Goal: Task Accomplishment & Management: Complete application form

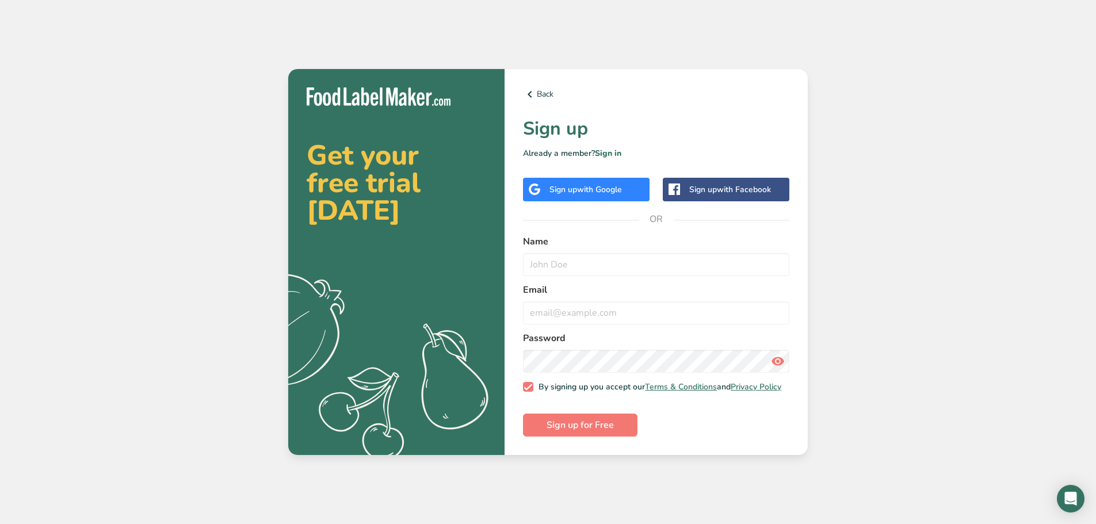
click at [622, 186] on span "with Google" at bounding box center [599, 189] width 45 height 11
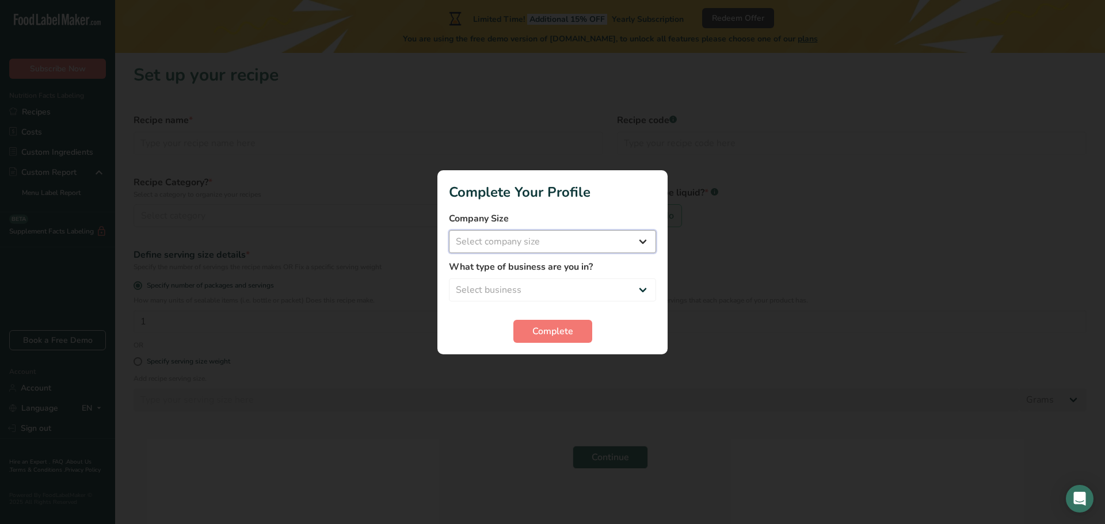
click at [546, 238] on select "Select company size Fewer than 10 Employees 10 to 50 Employees 51 to 500 Employ…" at bounding box center [552, 241] width 207 height 23
select select "2"
click at [449, 230] on select "Select company size Fewer than 10 Employees 10 to 50 Employees 51 to 500 Employ…" at bounding box center [552, 241] width 207 height 23
click at [526, 295] on select "Select business Packaged Food Manufacturer Restaurant & Cafe Bakery Meal Plans …" at bounding box center [552, 290] width 207 height 23
select select "1"
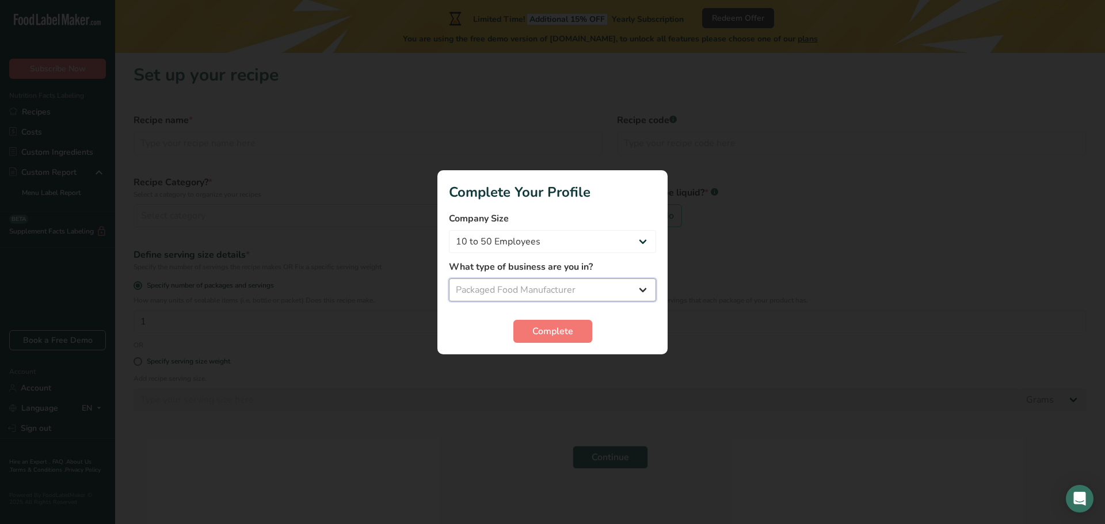
click at [449, 279] on select "Select business Packaged Food Manufacturer Restaurant & Cafe Bakery Meal Plans …" at bounding box center [552, 290] width 207 height 23
click at [532, 336] on span "Complete" at bounding box center [552, 332] width 41 height 14
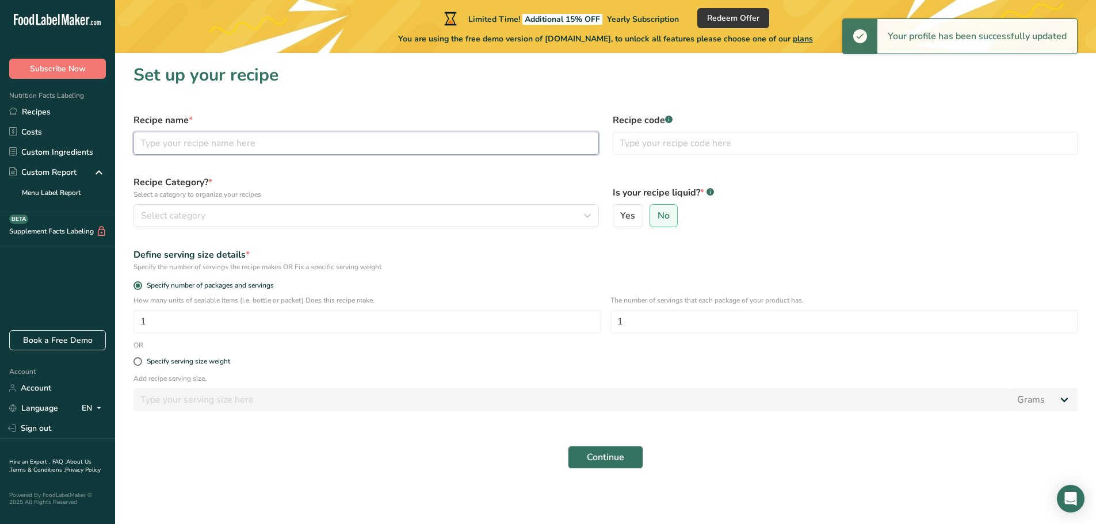
click at [172, 149] on input "text" at bounding box center [367, 143] width 466 height 23
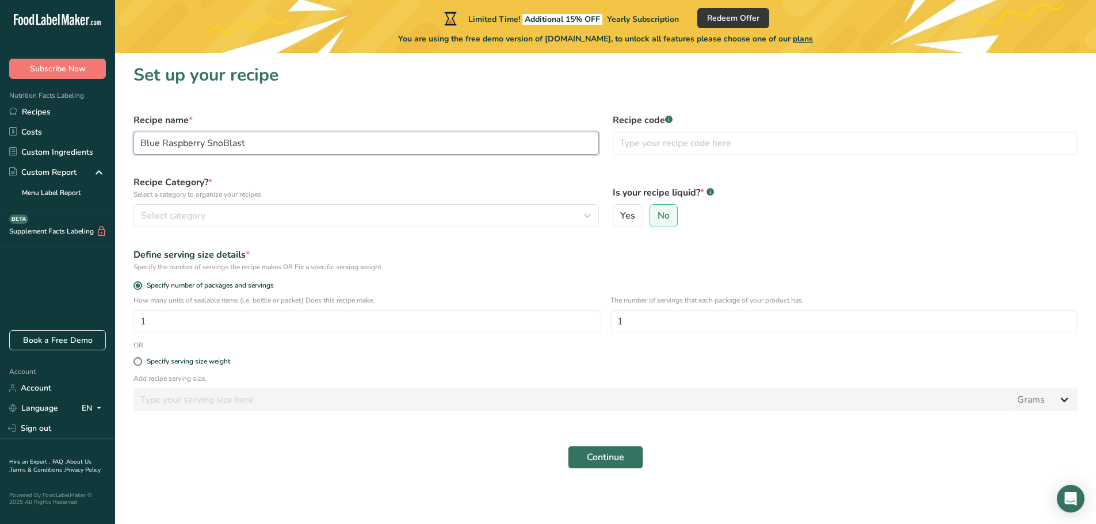
type input "Blue Raspberry SnoBlast"
click at [192, 216] on span "Select category" at bounding box center [173, 216] width 64 height 14
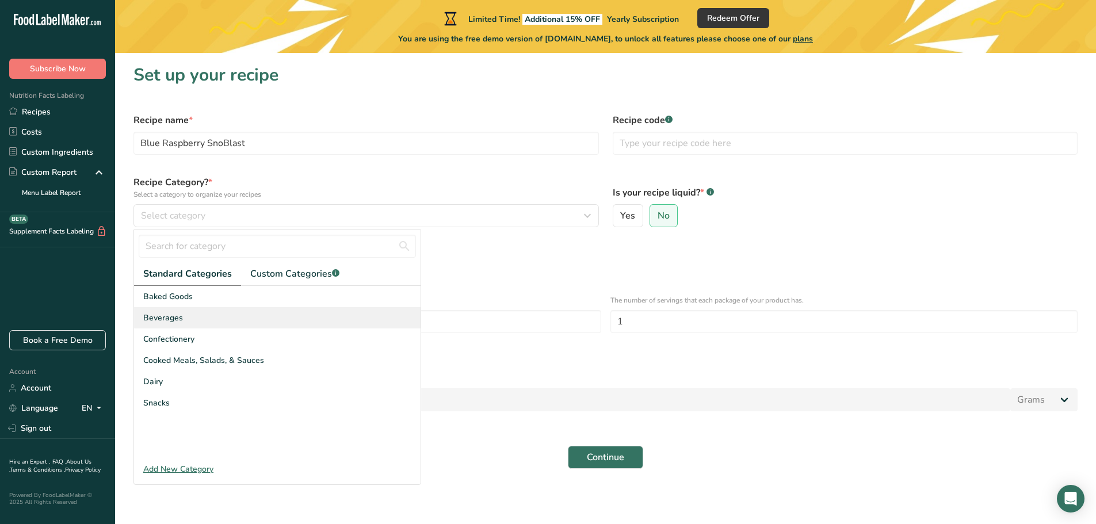
click at [186, 319] on div "Beverages" at bounding box center [277, 317] width 287 height 21
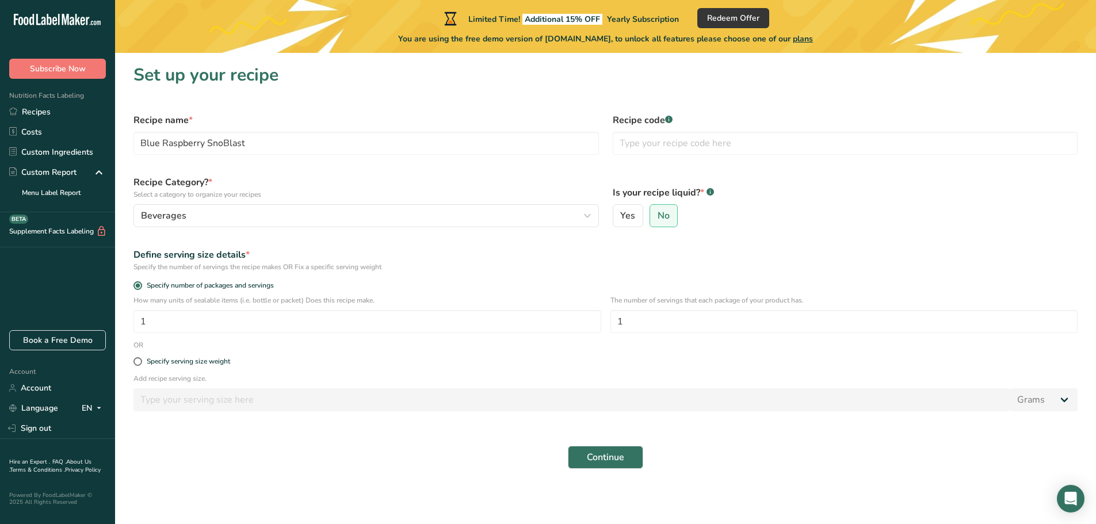
click at [641, 238] on form "Recipe name * Blue Raspberry SnoBlast Recipe code .a-a{fill:#347362;}.b-a{fill:…" at bounding box center [606, 291] width 958 height 370
click at [634, 216] on span "Yes" at bounding box center [627, 216] width 15 height 12
click at [621, 216] on input "Yes" at bounding box center [617, 215] width 7 height 7
radio input "true"
radio input "false"
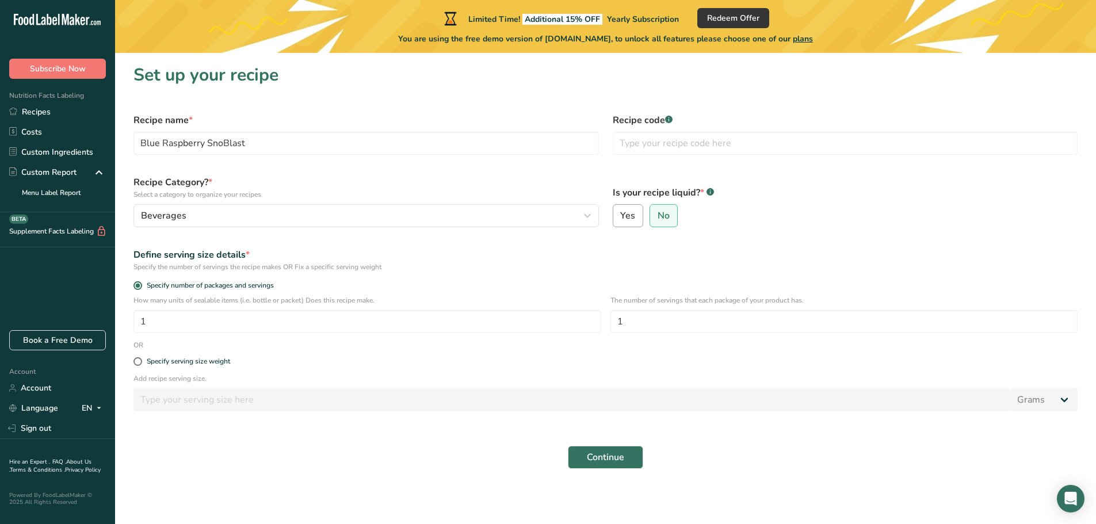
select select "22"
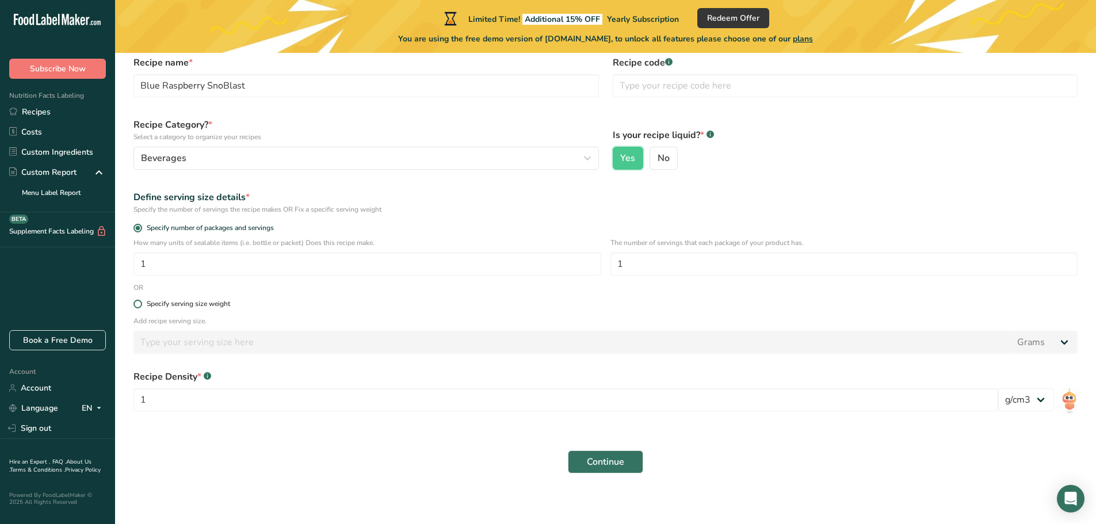
scroll to position [62, 0]
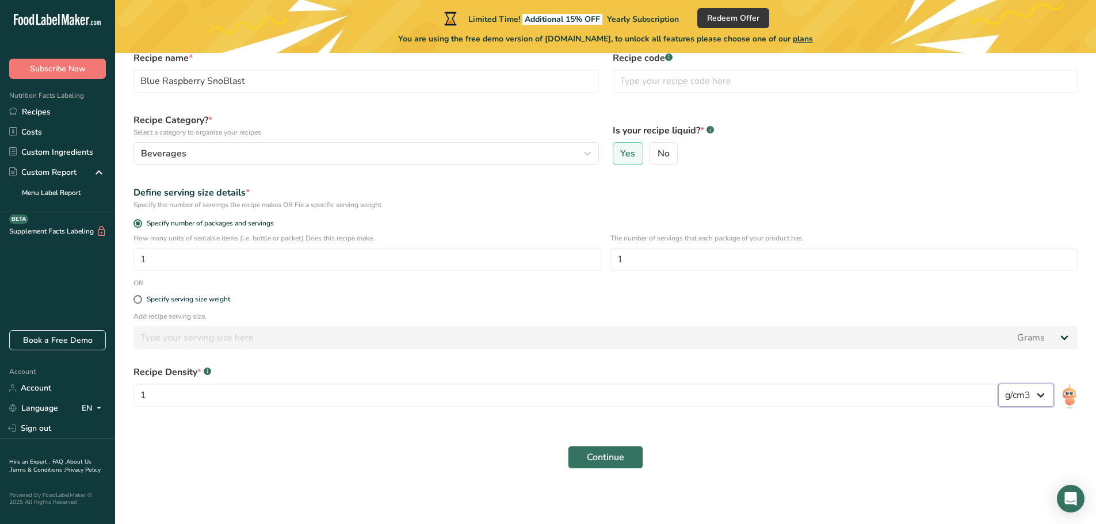
click at [1020, 394] on select "lb/ft3 g/cm3" at bounding box center [1027, 395] width 56 height 23
click at [999, 384] on select "lb/ft3 g/cm3" at bounding box center [1027, 395] width 56 height 23
click at [629, 460] on button "Continue" at bounding box center [605, 457] width 75 height 23
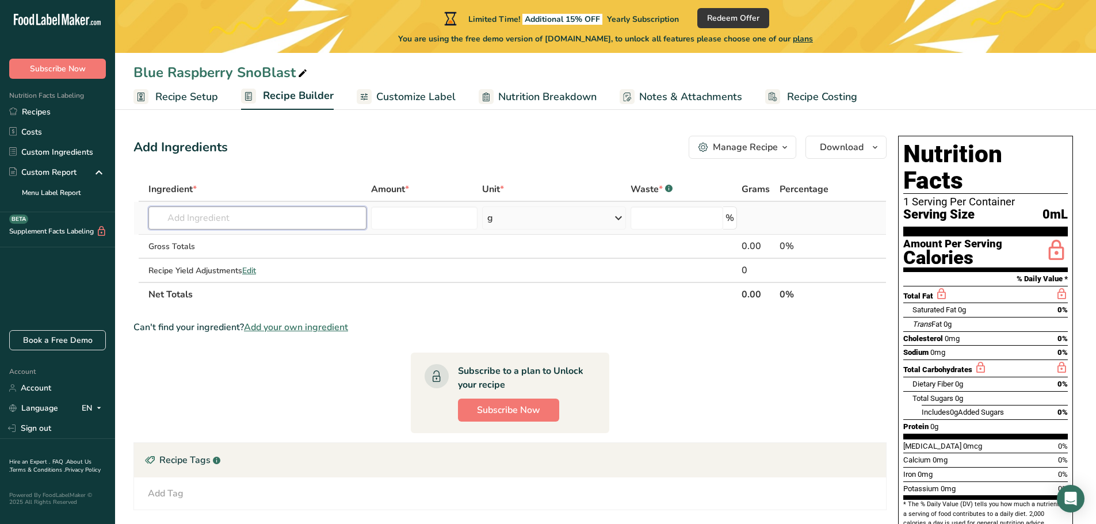
click at [203, 217] on input "text" at bounding box center [257, 218] width 218 height 23
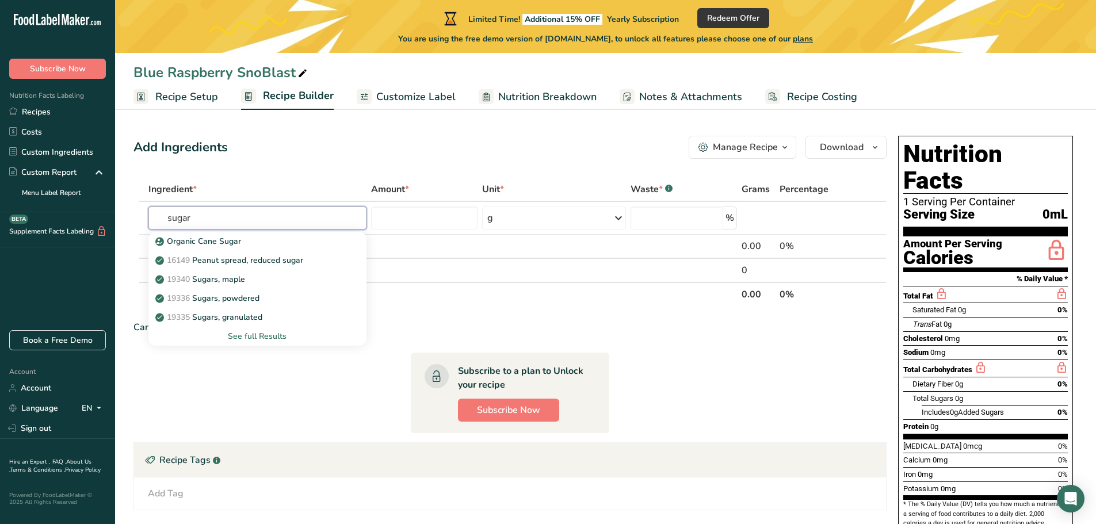
type input "sugar"
click at [548, 220] on div "g" at bounding box center [553, 218] width 143 height 23
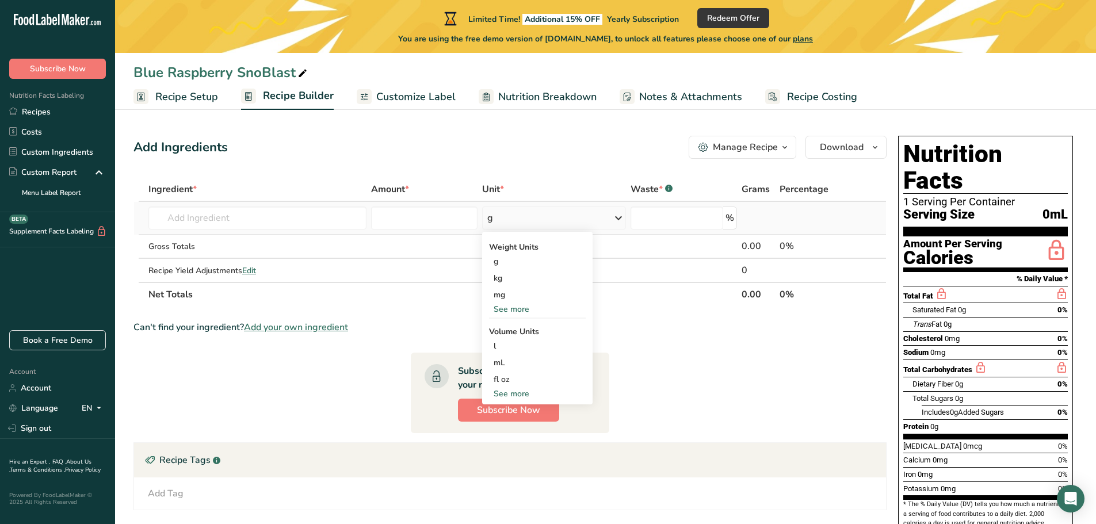
click at [517, 308] on div "See more" at bounding box center [537, 309] width 97 height 12
click at [508, 330] on div "lb" at bounding box center [537, 328] width 97 height 17
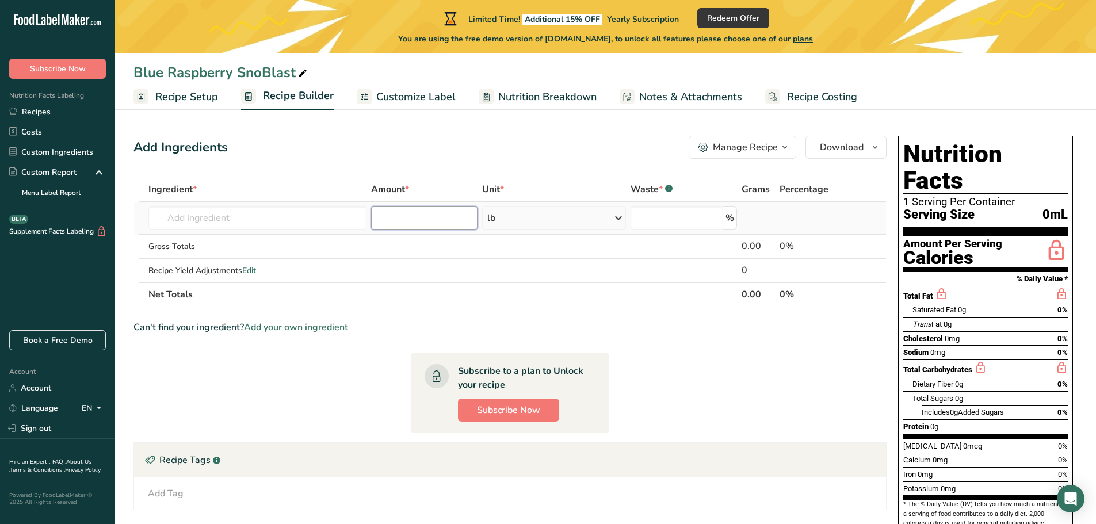
click at [401, 222] on input "number" at bounding box center [424, 218] width 107 height 23
type input "0.10"
click at [638, 308] on section "Ingredient * Amount * Unit * Waste * .a-a{fill:#347362;}.b-a{fill:#fff;} Grams …" at bounding box center [510, 431] width 753 height 508
click at [227, 221] on input "text" at bounding box center [257, 218] width 218 height 23
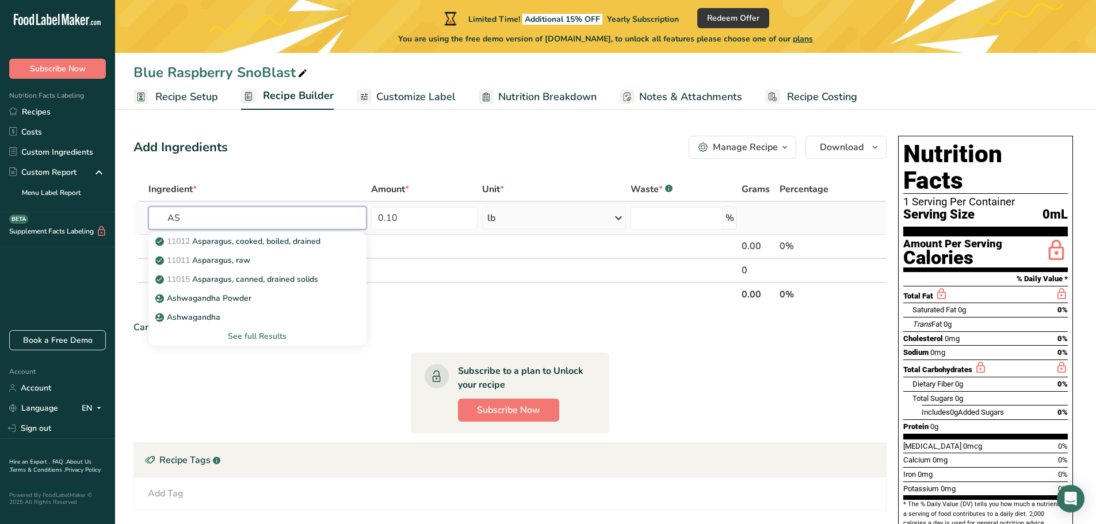
type input "A"
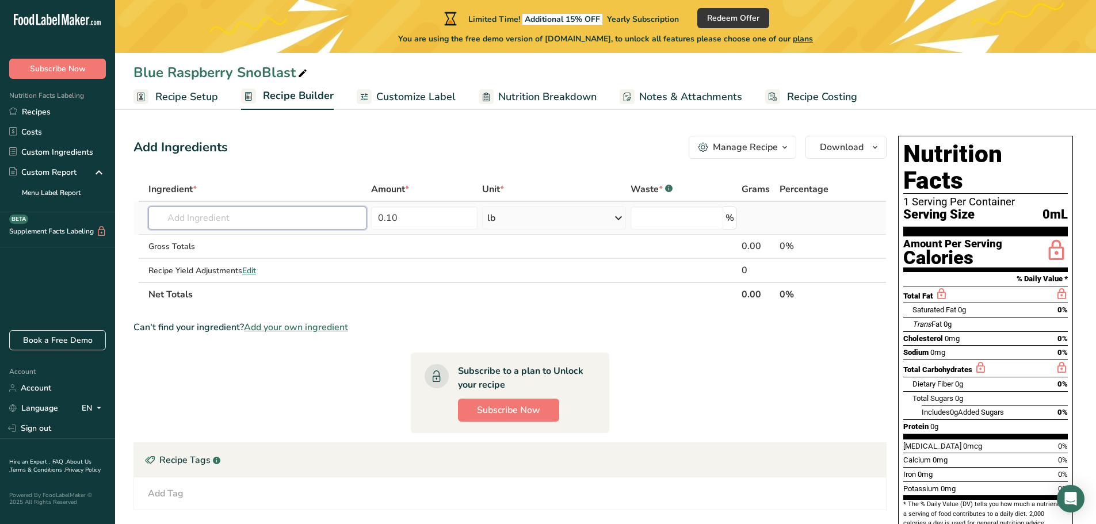
type input "S"
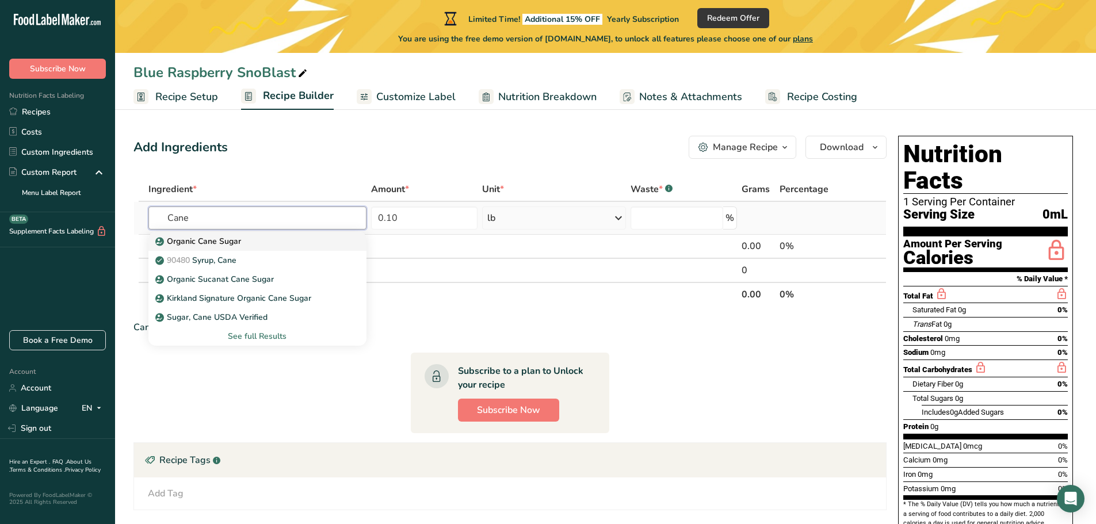
type input "Cane"
click at [203, 243] on p "Organic Cane Sugar" at bounding box center [199, 241] width 83 height 12
type input "Organic Cane Sugar"
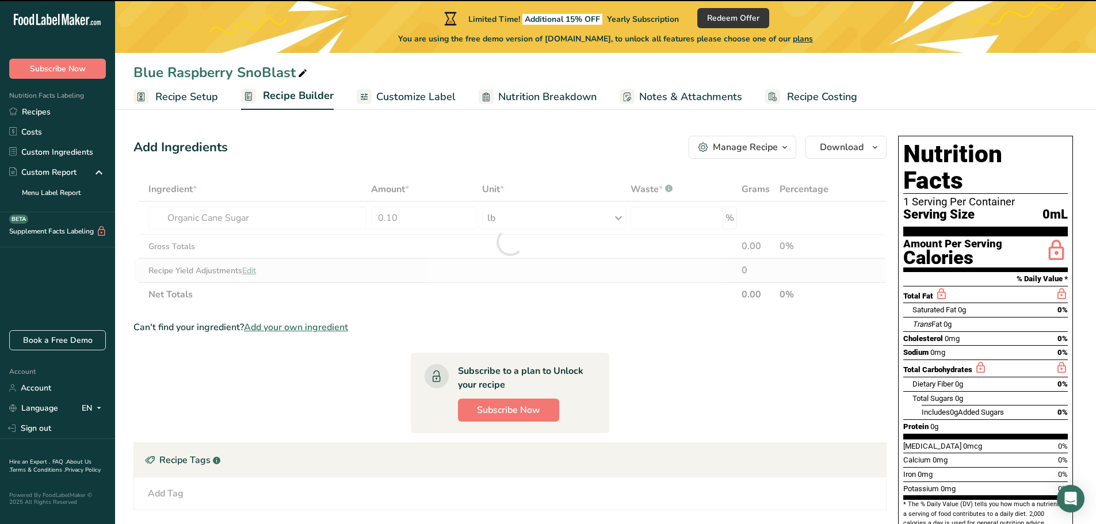
type input "0"
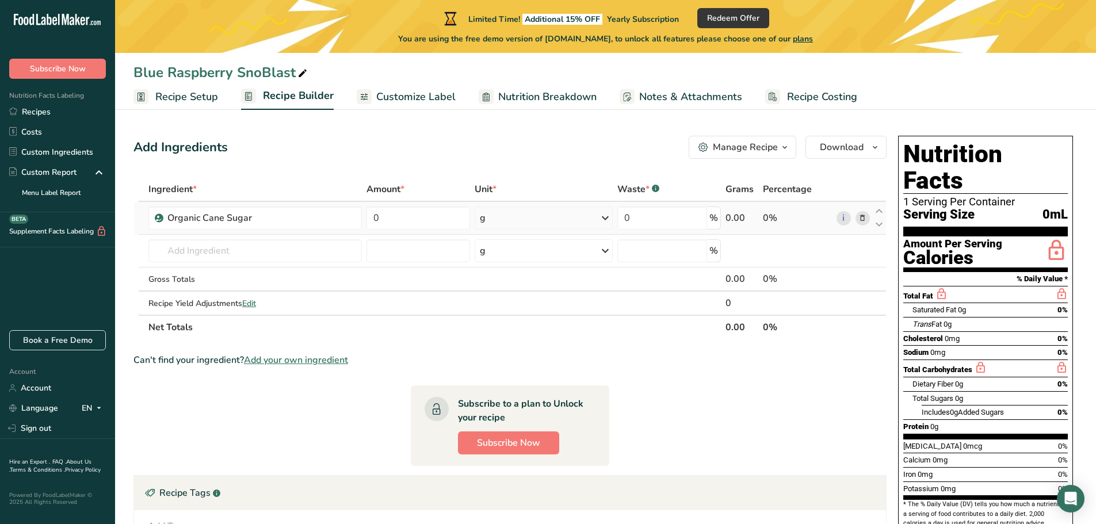
click at [526, 220] on div "g" at bounding box center [544, 218] width 138 height 23
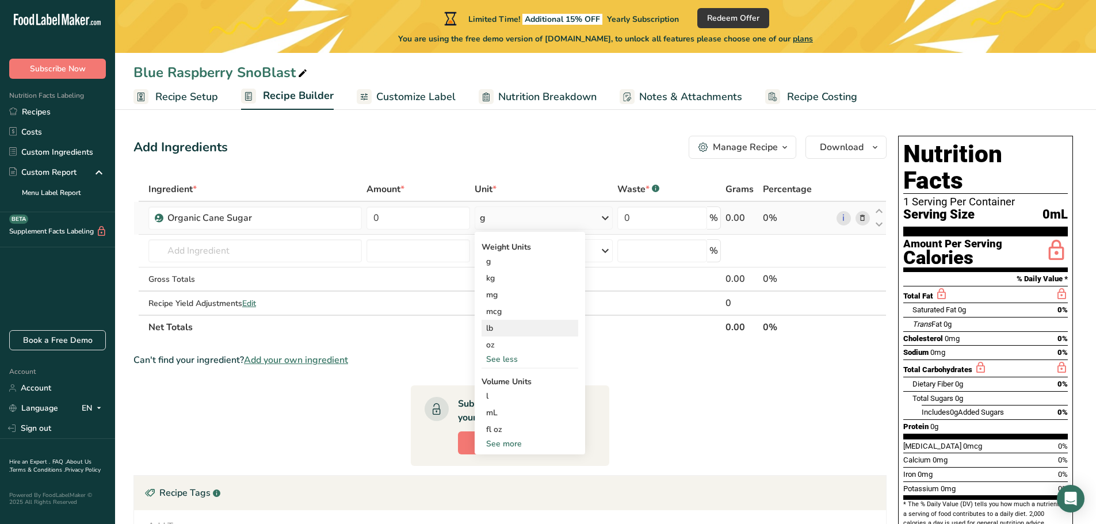
click at [501, 330] on div "lb" at bounding box center [530, 328] width 97 height 17
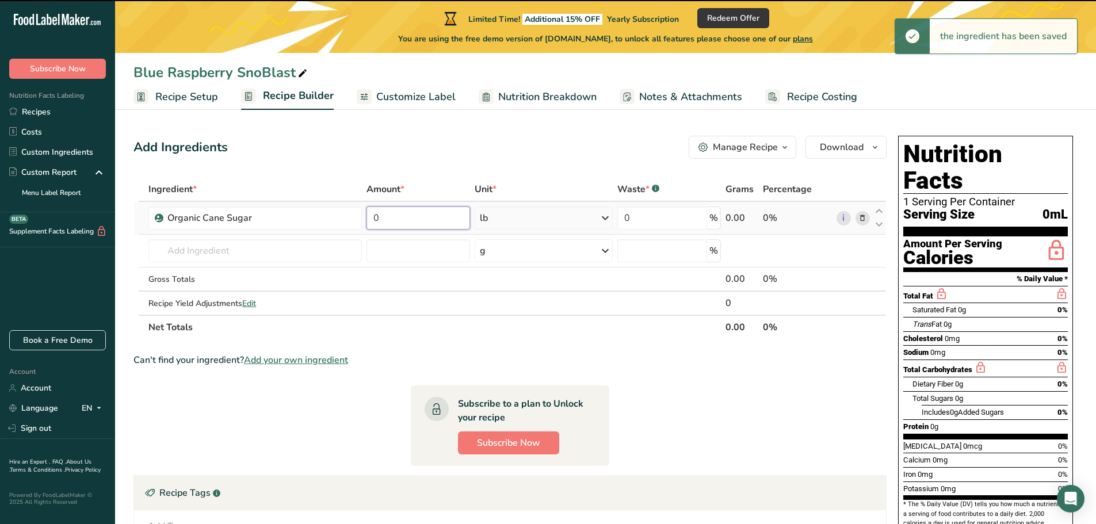
click at [403, 221] on input "0" at bounding box center [419, 218] width 104 height 23
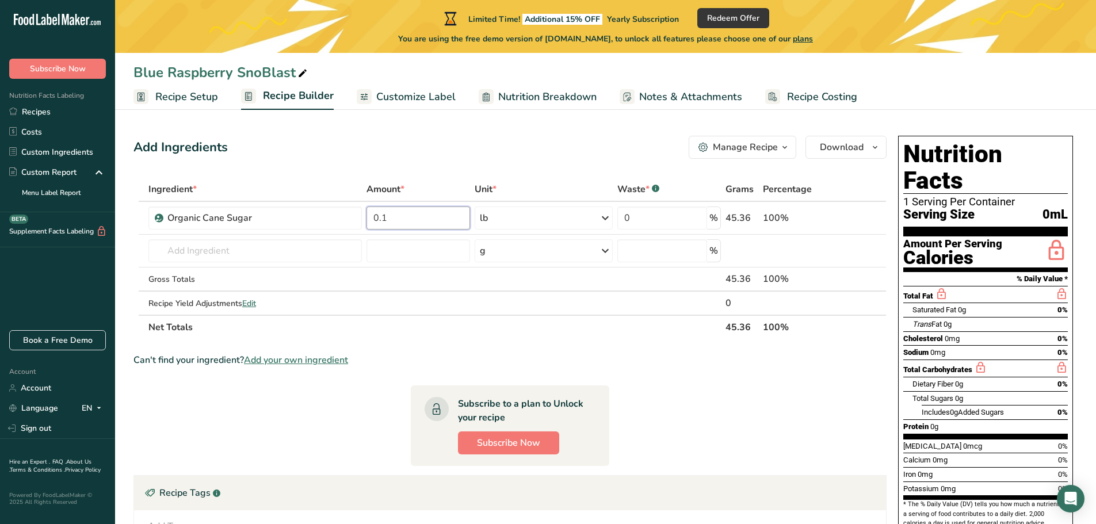
type input "0.1"
click at [711, 406] on section "Ingredient * Amount * Unit * Waste * .a-a{fill:#347362;}.b-a{fill:#fff;} Grams …" at bounding box center [510, 447] width 753 height 541
click at [239, 252] on input "text" at bounding box center [255, 250] width 214 height 23
type input "glycer"
click at [220, 277] on p "Vegetable [MEDICAL_DATA]" at bounding box center [216, 274] width 117 height 12
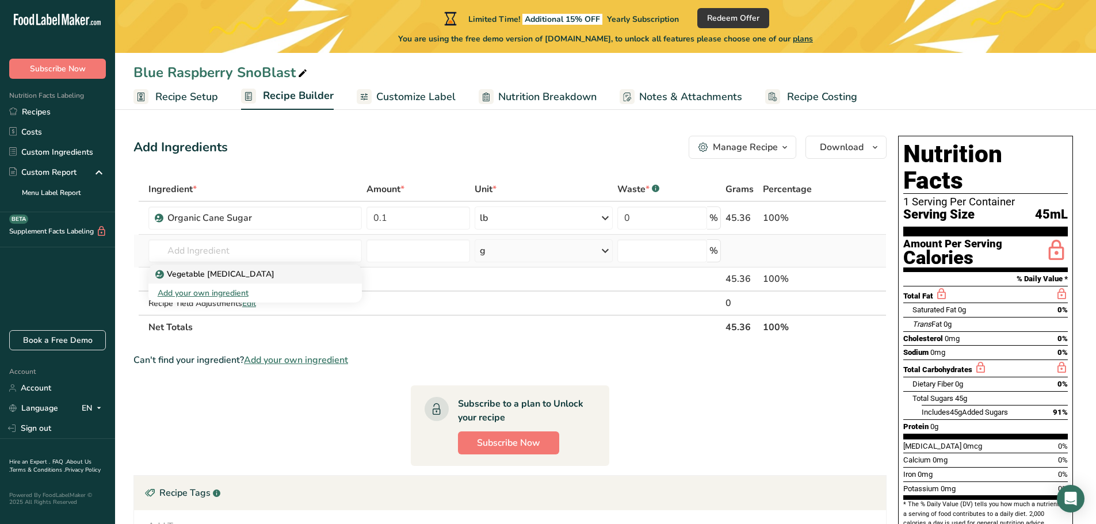
type input "Vegetable [MEDICAL_DATA]"
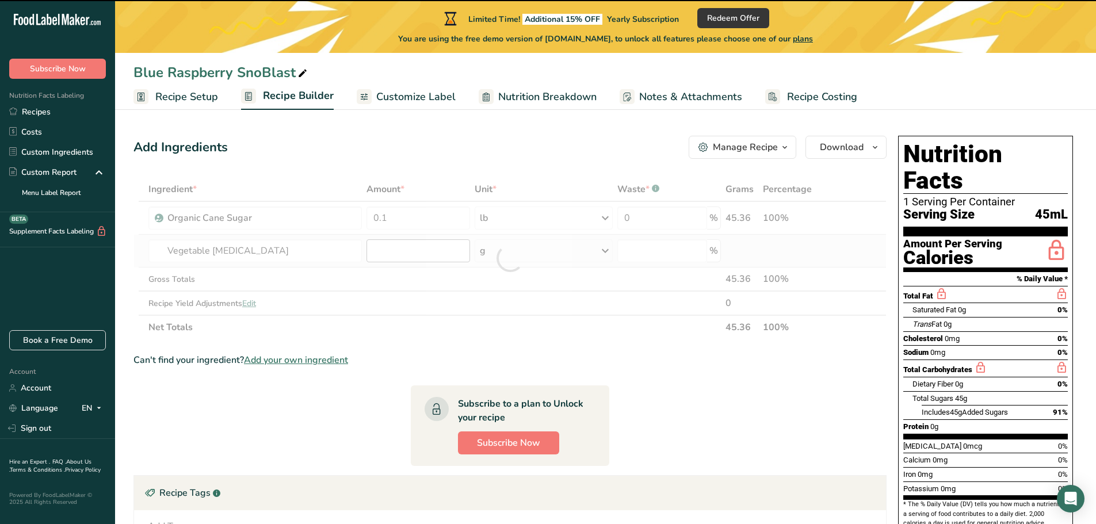
type input "0"
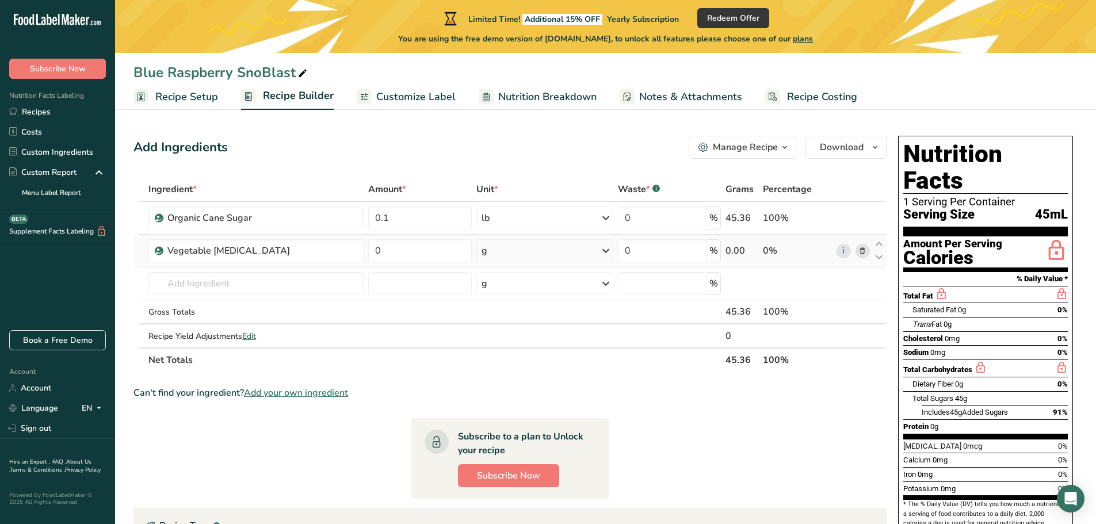
click at [527, 254] on div "g" at bounding box center [545, 250] width 137 height 23
click at [508, 344] on div "See more" at bounding box center [531, 342] width 97 height 12
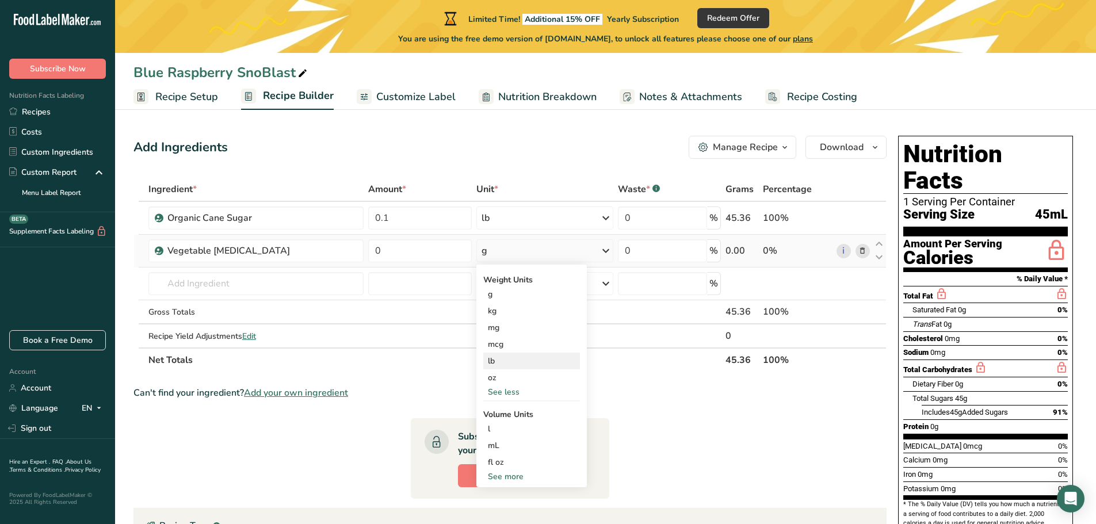
click at [495, 359] on div "lb" at bounding box center [531, 361] width 97 height 17
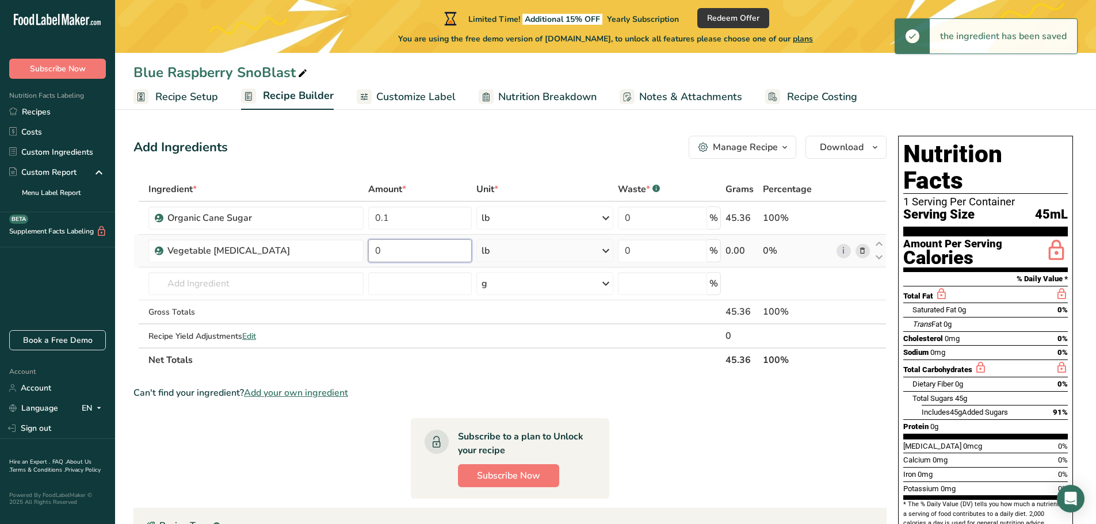
click at [394, 253] on input "0" at bounding box center [419, 250] width 103 height 23
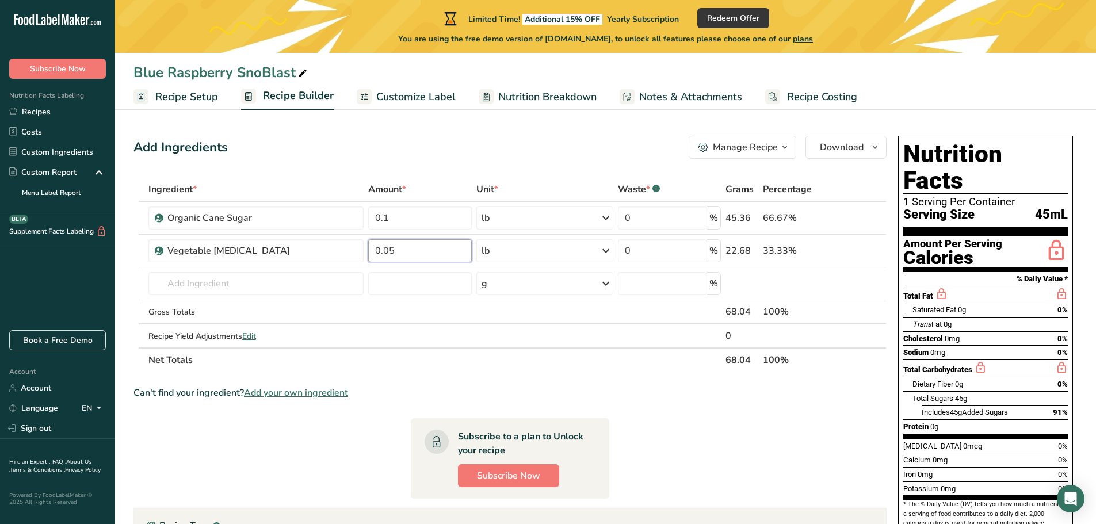
type input "0.05"
click at [649, 391] on div "Can't find your ingredient? Add your own ingredient" at bounding box center [510, 393] width 753 height 14
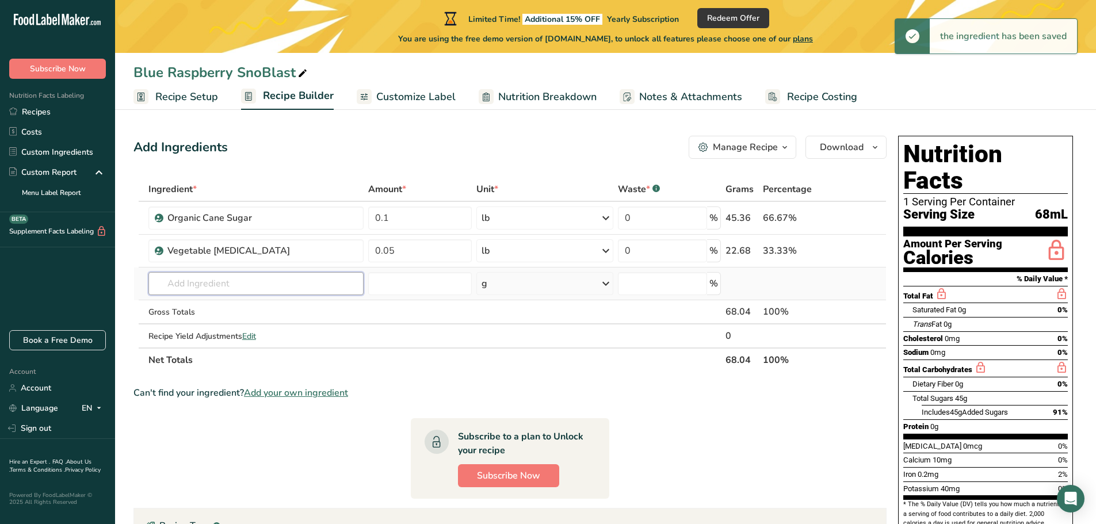
click at [231, 287] on input "text" at bounding box center [256, 283] width 216 height 23
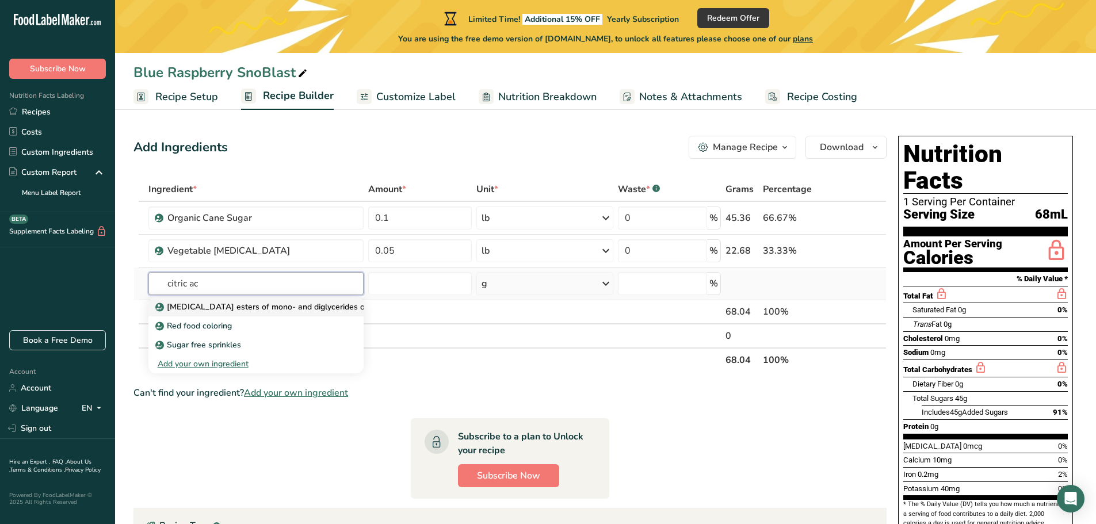
type input "citric ac"
click at [241, 309] on p "[MEDICAL_DATA] esters of mono- and diglycerides of fatty acids (E472c)" at bounding box center [298, 307] width 281 height 12
type input "[MEDICAL_DATA] esters of mono- and diglycerides of fatty acids (E472c)"
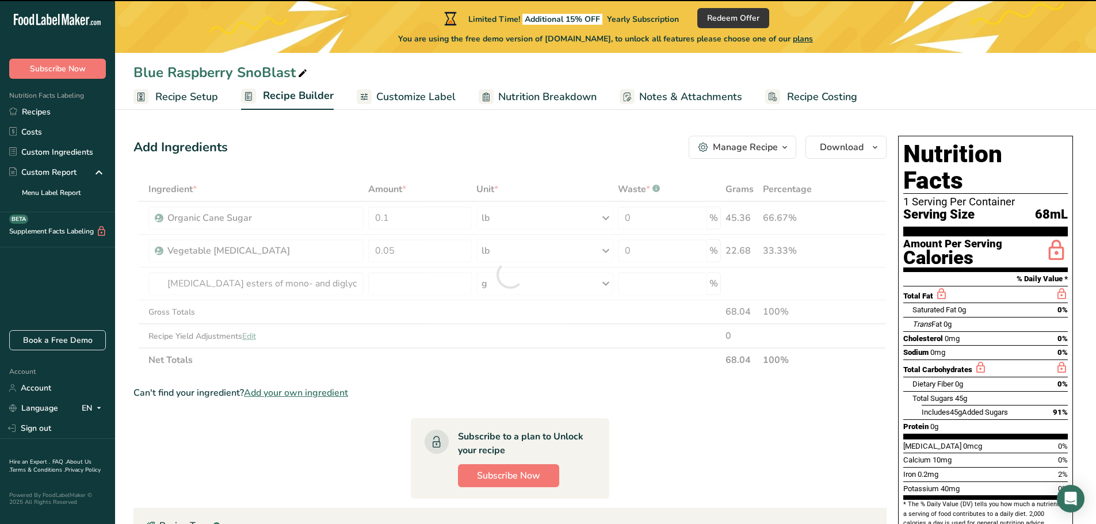
type input "0"
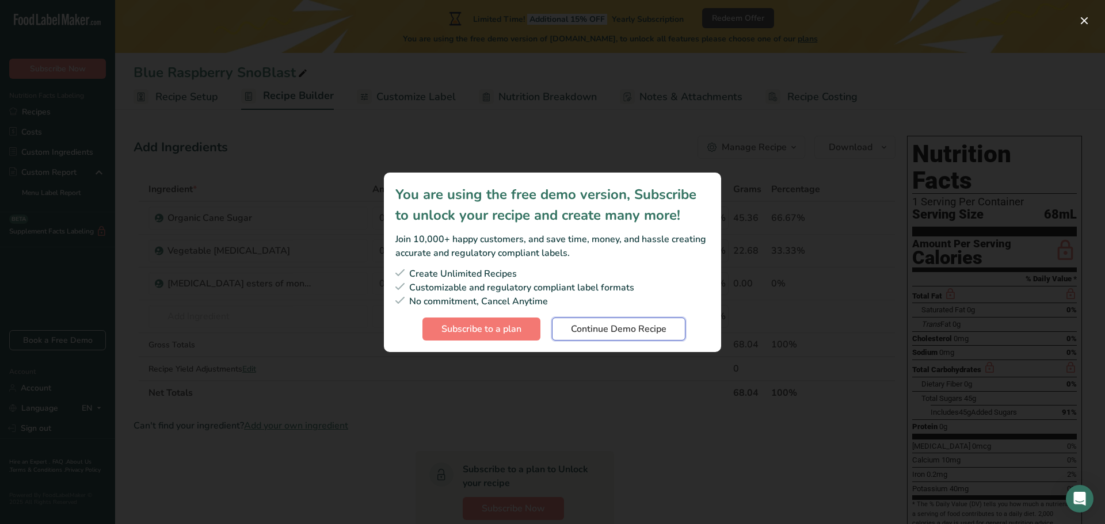
click at [585, 337] on button "Continue Demo Recipe" at bounding box center [619, 329] width 134 height 23
